Goal: Transaction & Acquisition: Purchase product/service

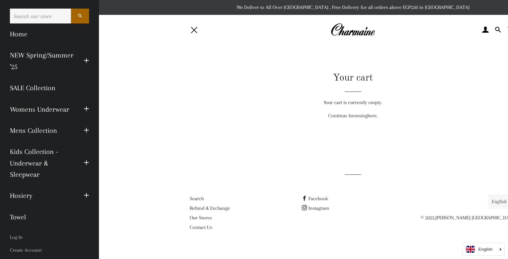
click at [361, 110] on header "Your cart Your cart is currently empty. Continue browsing here . Enable cookies…" at bounding box center [353, 98] width 270 height 54
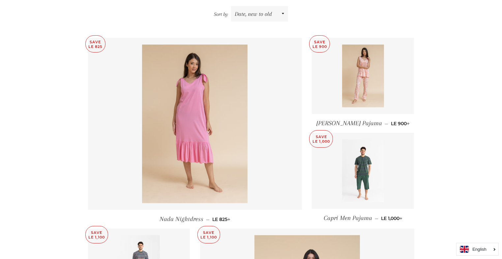
scroll to position [231, 0]
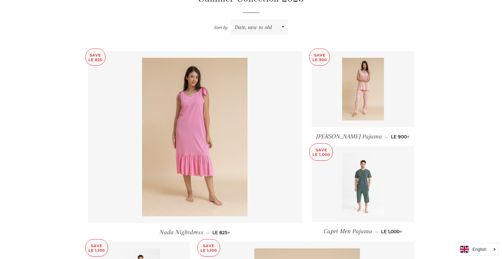
click at [315, 192] on link at bounding box center [363, 184] width 102 height 76
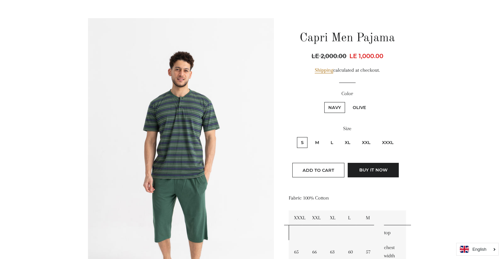
scroll to position [66, 0]
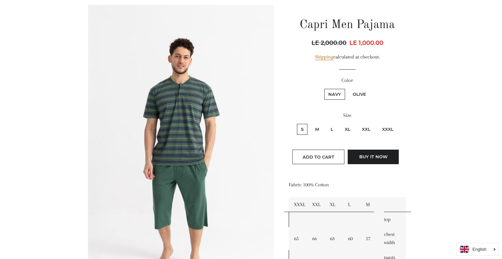
click at [303, 124] on label "S" at bounding box center [302, 129] width 11 height 11
click at [297, 123] on input "S" at bounding box center [296, 123] width 0 height 0
click at [310, 123] on input "M" at bounding box center [310, 123] width 0 height 0
radio input "true"
click at [326, 123] on input "L" at bounding box center [326, 123] width 0 height 0
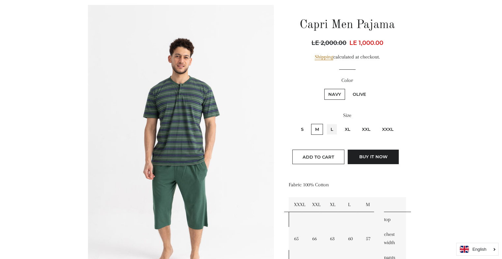
radio input "true"
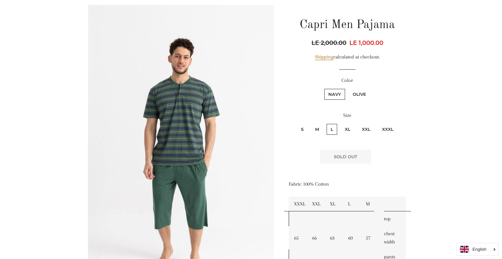
click at [310, 123] on input "M" at bounding box center [310, 123] width 0 height 0
radio input "true"
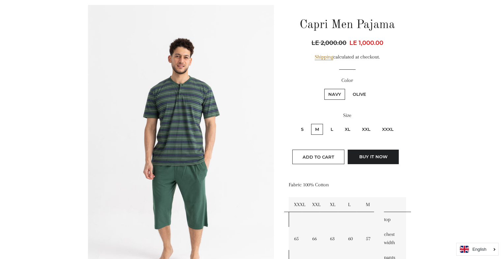
click at [357, 89] on label "Olive" at bounding box center [359, 94] width 21 height 11
click at [348, 88] on input "Olive" at bounding box center [348, 88] width 0 height 0
radio input "true"
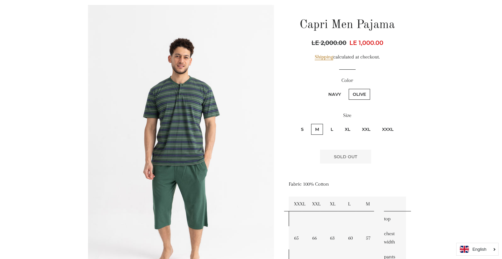
click at [302, 128] on label "S" at bounding box center [302, 129] width 11 height 11
click at [297, 123] on input "S" at bounding box center [296, 123] width 0 height 0
radio input "true"
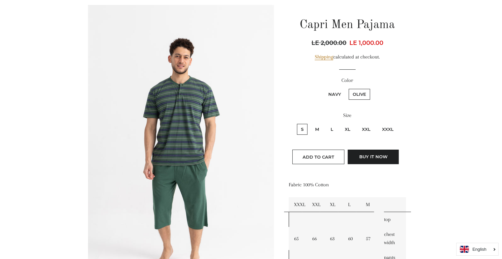
click at [316, 125] on label "M" at bounding box center [317, 129] width 12 height 11
click at [311, 123] on input "M" at bounding box center [310, 123] width 0 height 0
radio input "true"
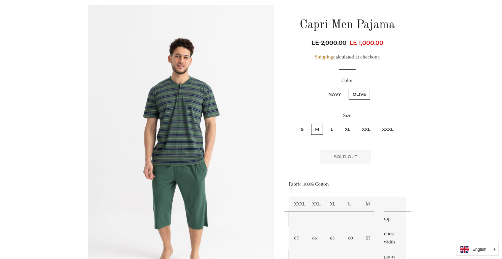
click at [336, 91] on label "Navy" at bounding box center [335, 94] width 21 height 11
click at [324, 88] on input "Navy" at bounding box center [324, 88] width 0 height 0
radio input "true"
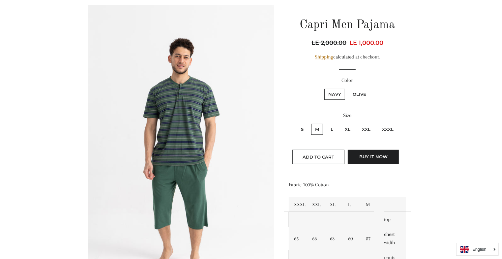
click at [332, 126] on label "L" at bounding box center [332, 129] width 11 height 11
click at [326, 123] on input "L" at bounding box center [326, 123] width 0 height 0
radio input "true"
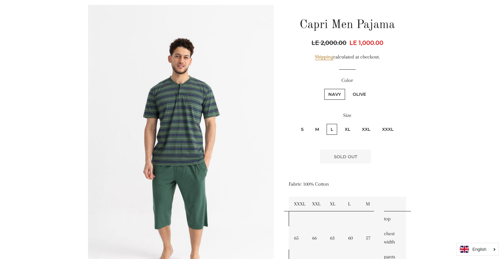
click at [340, 123] on input "XL" at bounding box center [340, 123] width 0 height 0
radio input "true"
click at [357, 123] on input "XXL" at bounding box center [357, 123] width 0 height 0
radio input "true"
click at [377, 123] on input "XXXL" at bounding box center [377, 123] width 0 height 0
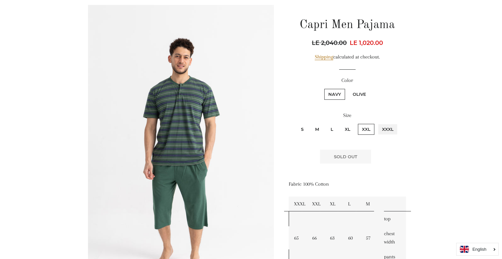
radio input "true"
click at [296, 123] on input "S" at bounding box center [296, 123] width 0 height 0
radio input "true"
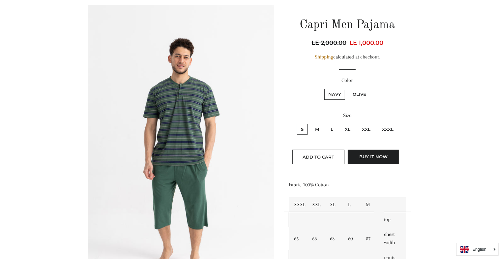
click at [310, 123] on input "M" at bounding box center [310, 123] width 0 height 0
radio input "true"
click at [326, 123] on input "L" at bounding box center [326, 123] width 0 height 0
radio input "true"
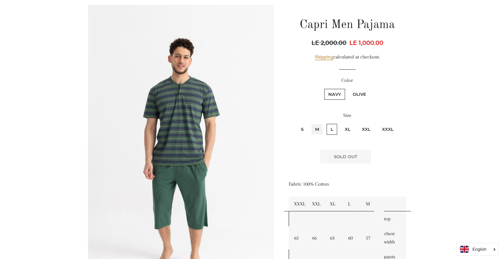
click at [310, 123] on input "M" at bounding box center [310, 123] width 0 height 0
radio input "true"
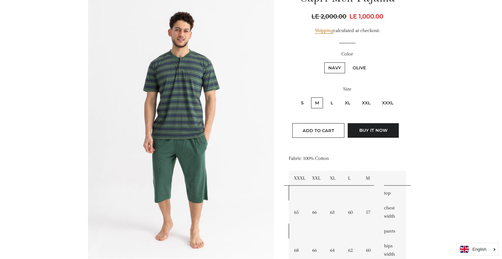
scroll to position [79, 0]
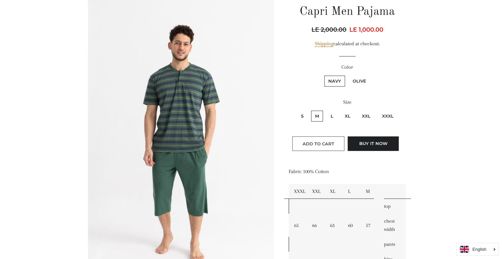
click at [313, 142] on span "Add to Cart" at bounding box center [319, 143] width 32 height 5
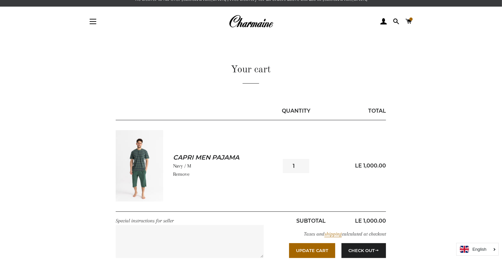
scroll to position [8, 0]
